Goal: Task Accomplishment & Management: Manage account settings

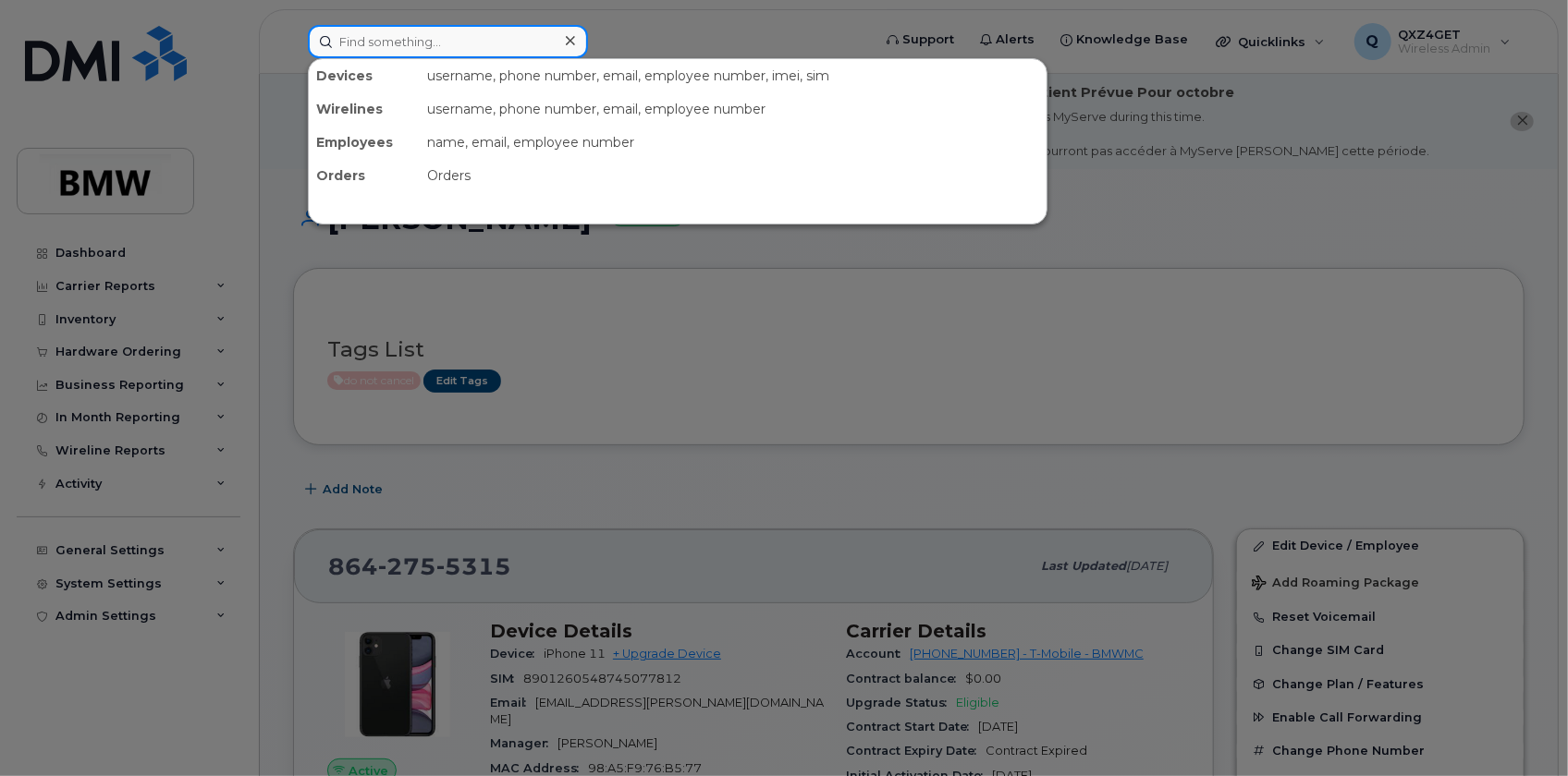
click at [393, 40] on input at bounding box center [448, 42] width 280 height 33
click at [409, 45] on input at bounding box center [448, 42] width 280 height 33
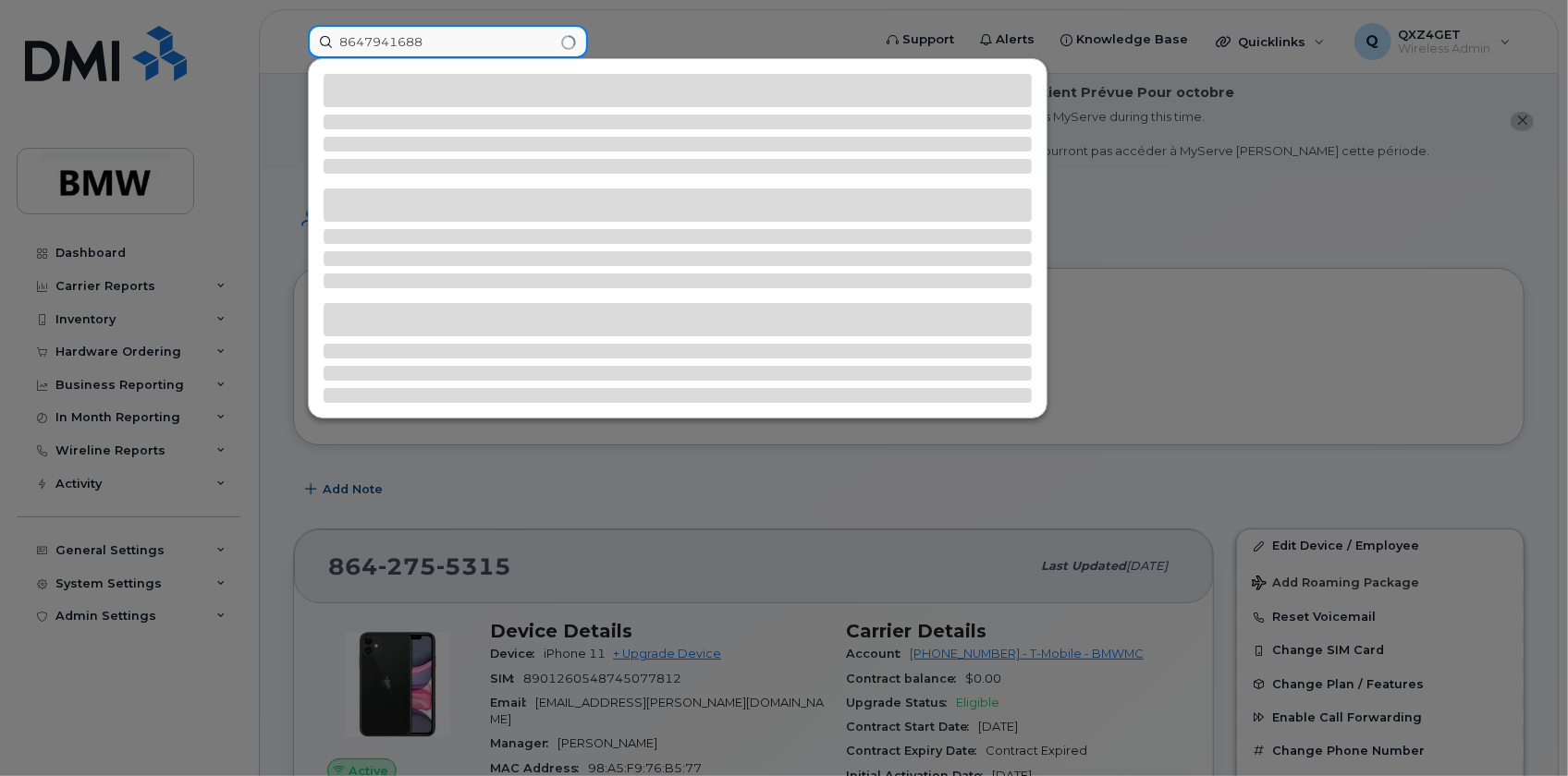
type input "8647941688"
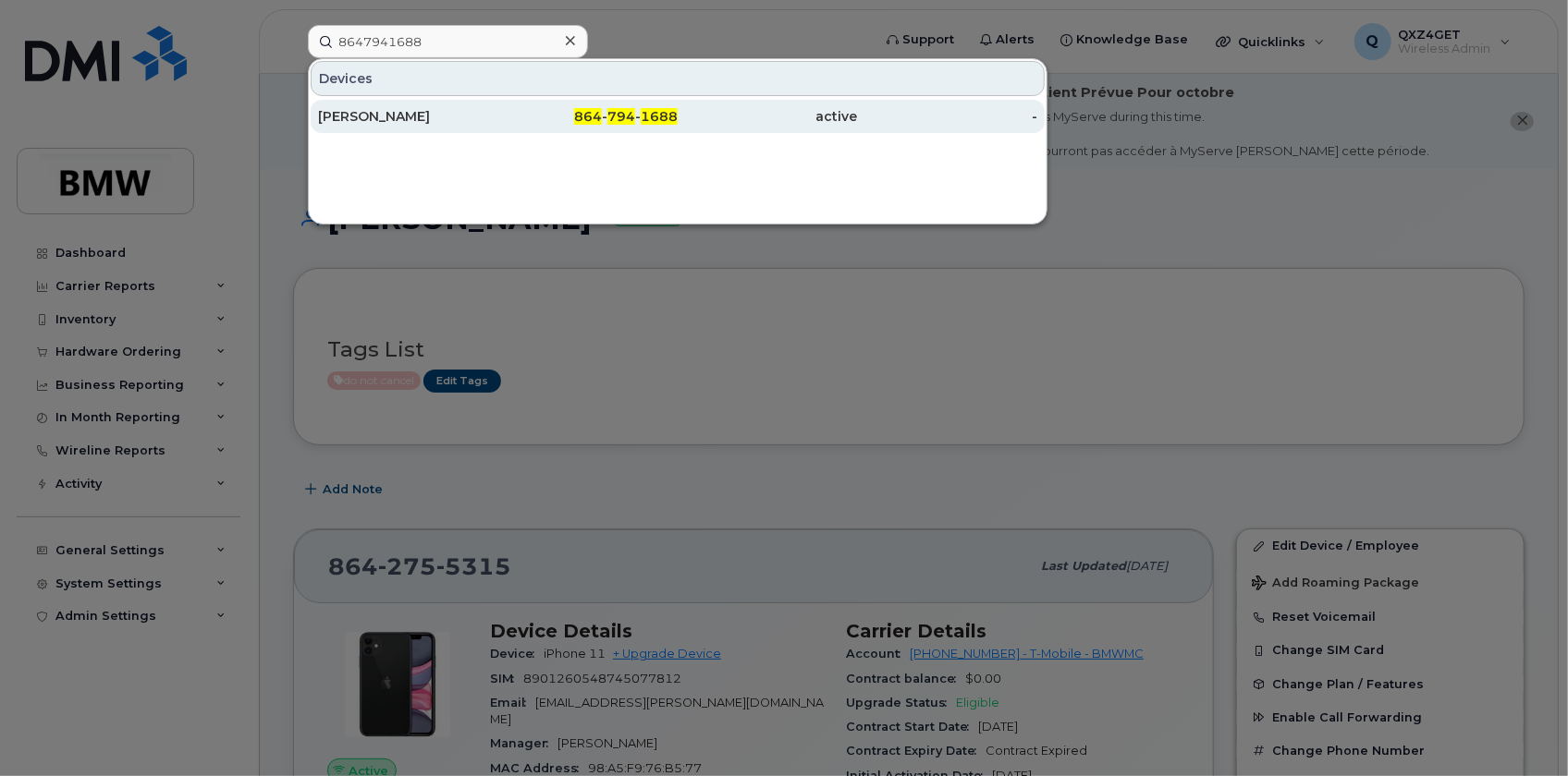
click at [397, 103] on div "Benjamin Deaton" at bounding box center [407, 116] width 181 height 33
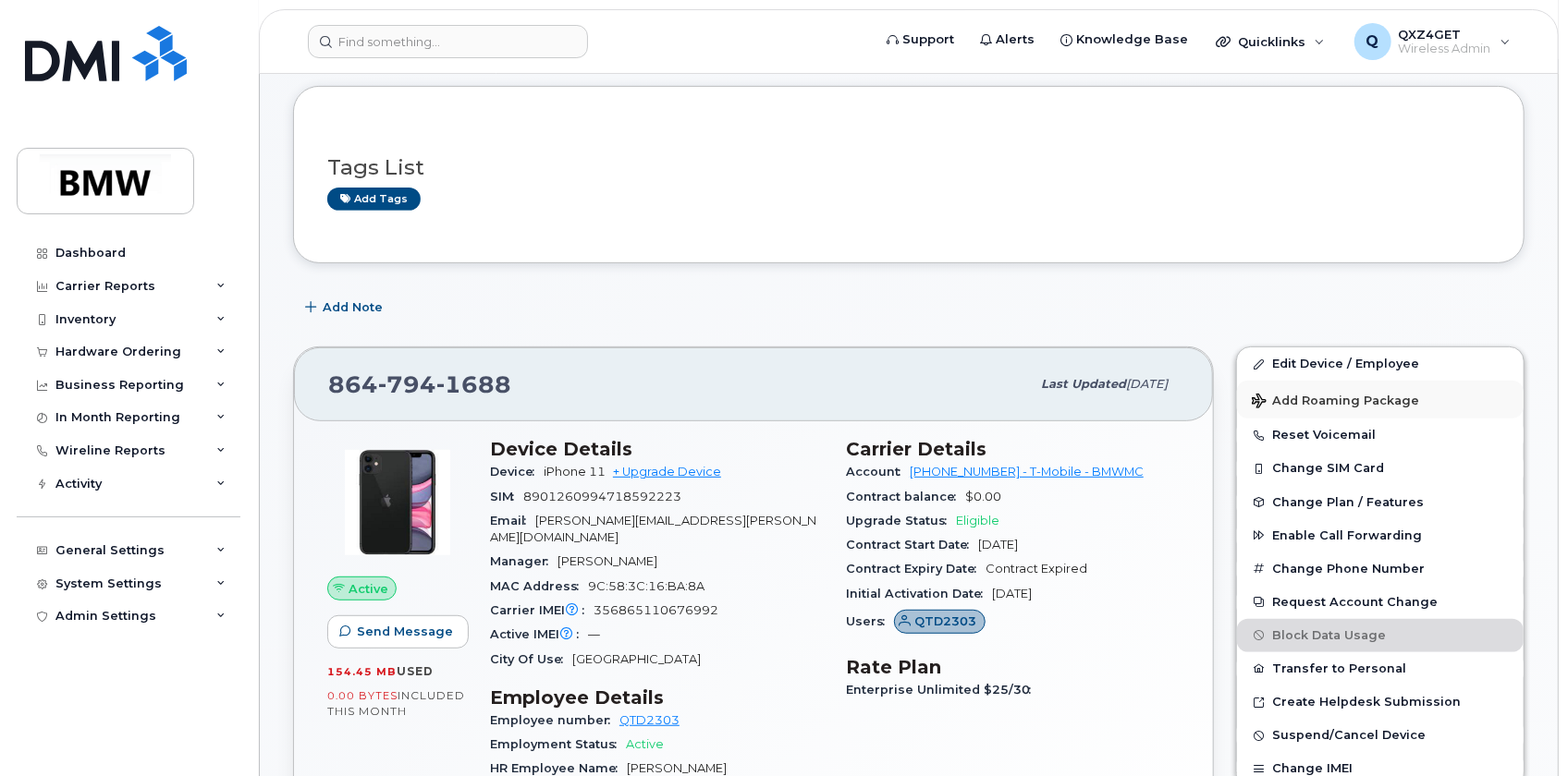
scroll to position [336, 0]
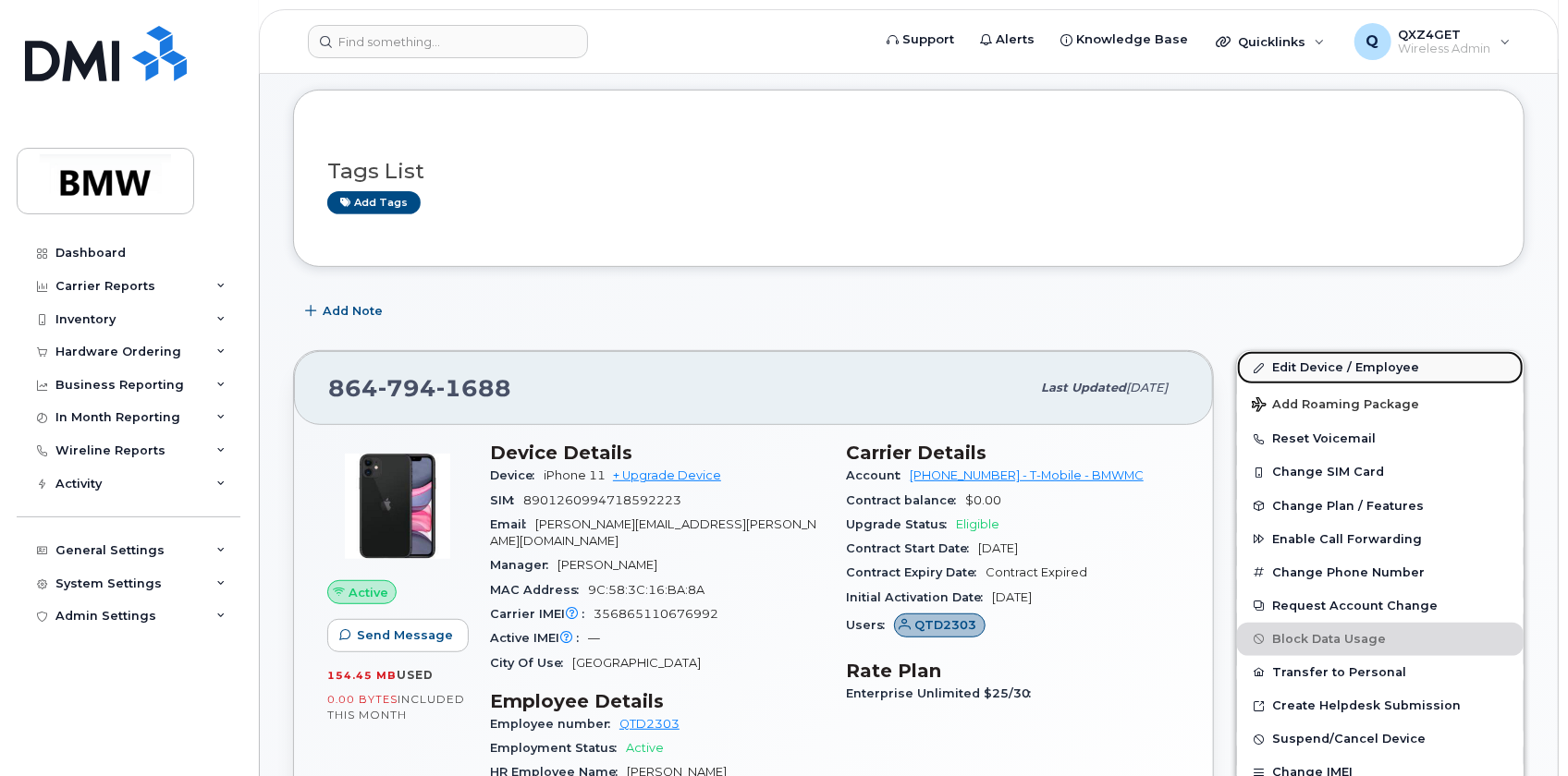
click at [1342, 368] on link "Edit Device / Employee" at bounding box center [1380, 368] width 287 height 33
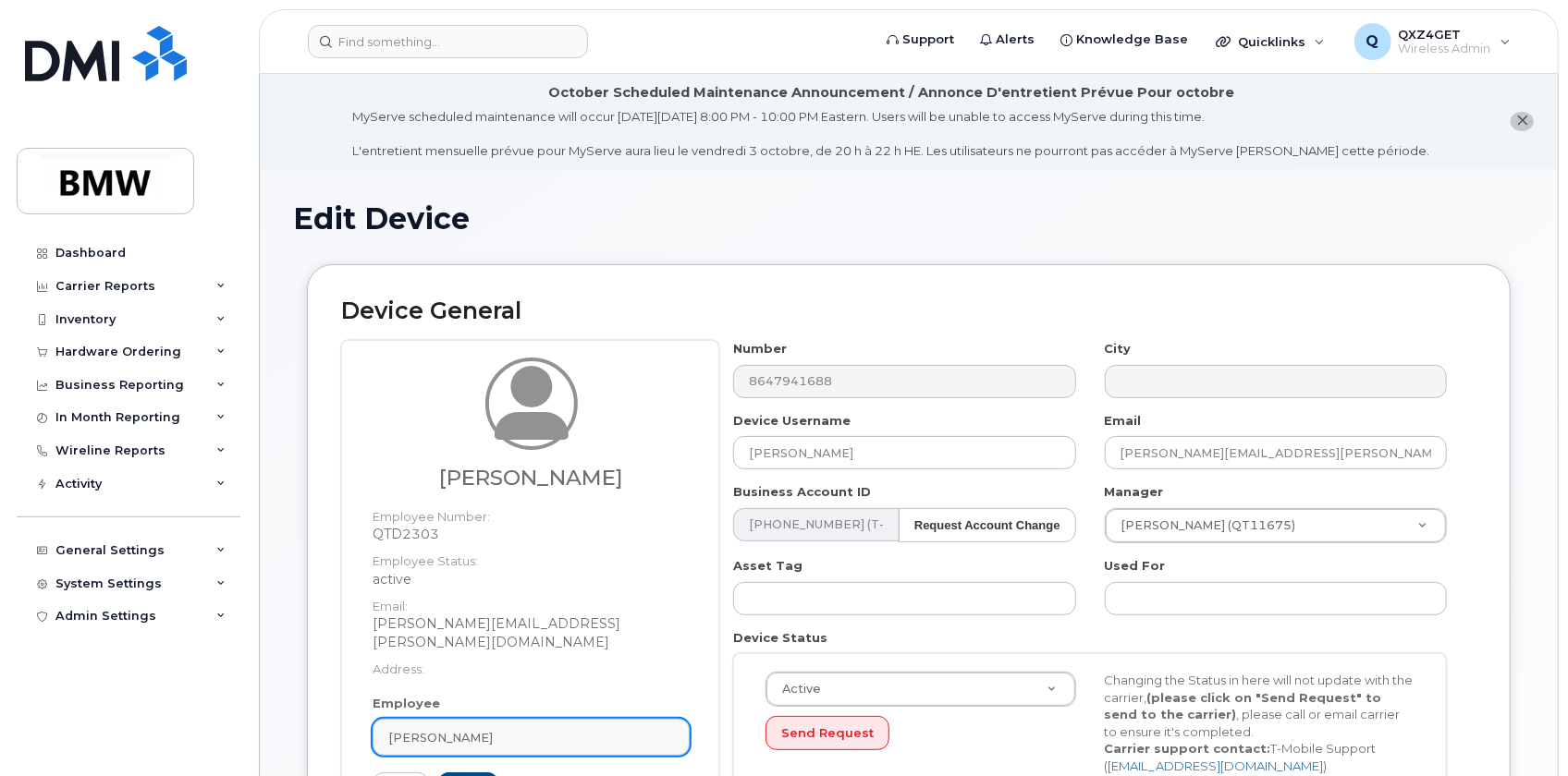
click at [499, 729] on div "[PERSON_NAME]" at bounding box center [531, 737] width 286 height 17
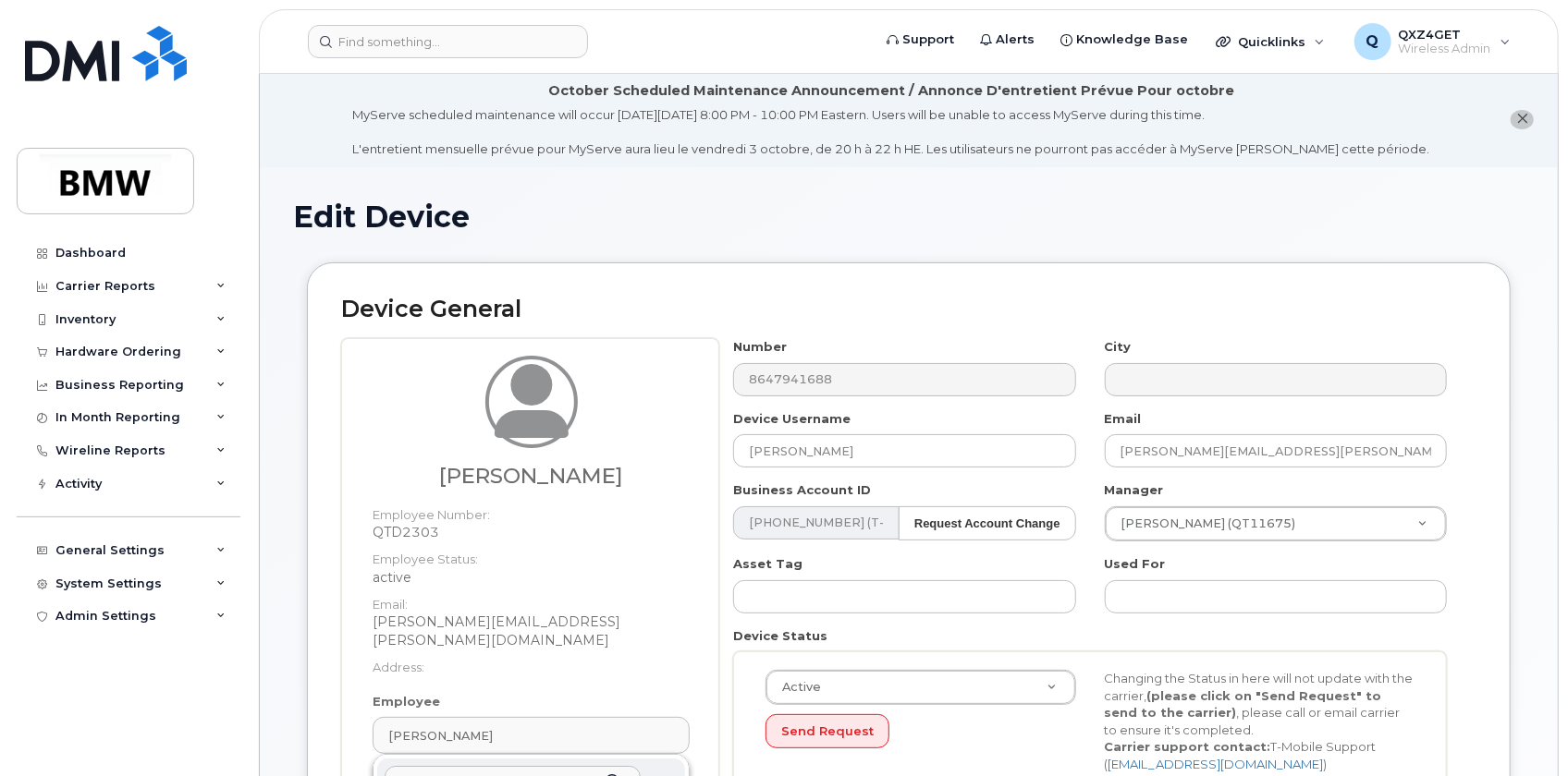
drag, startPoint x: 477, startPoint y: 734, endPoint x: 431, endPoint y: 767, distance: 56.6
drag, startPoint x: 431, startPoint y: 767, endPoint x: 424, endPoint y: 432, distance: 335.1
click at [424, 433] on div "Benjamin Deaton" at bounding box center [531, 422] width 317 height 132
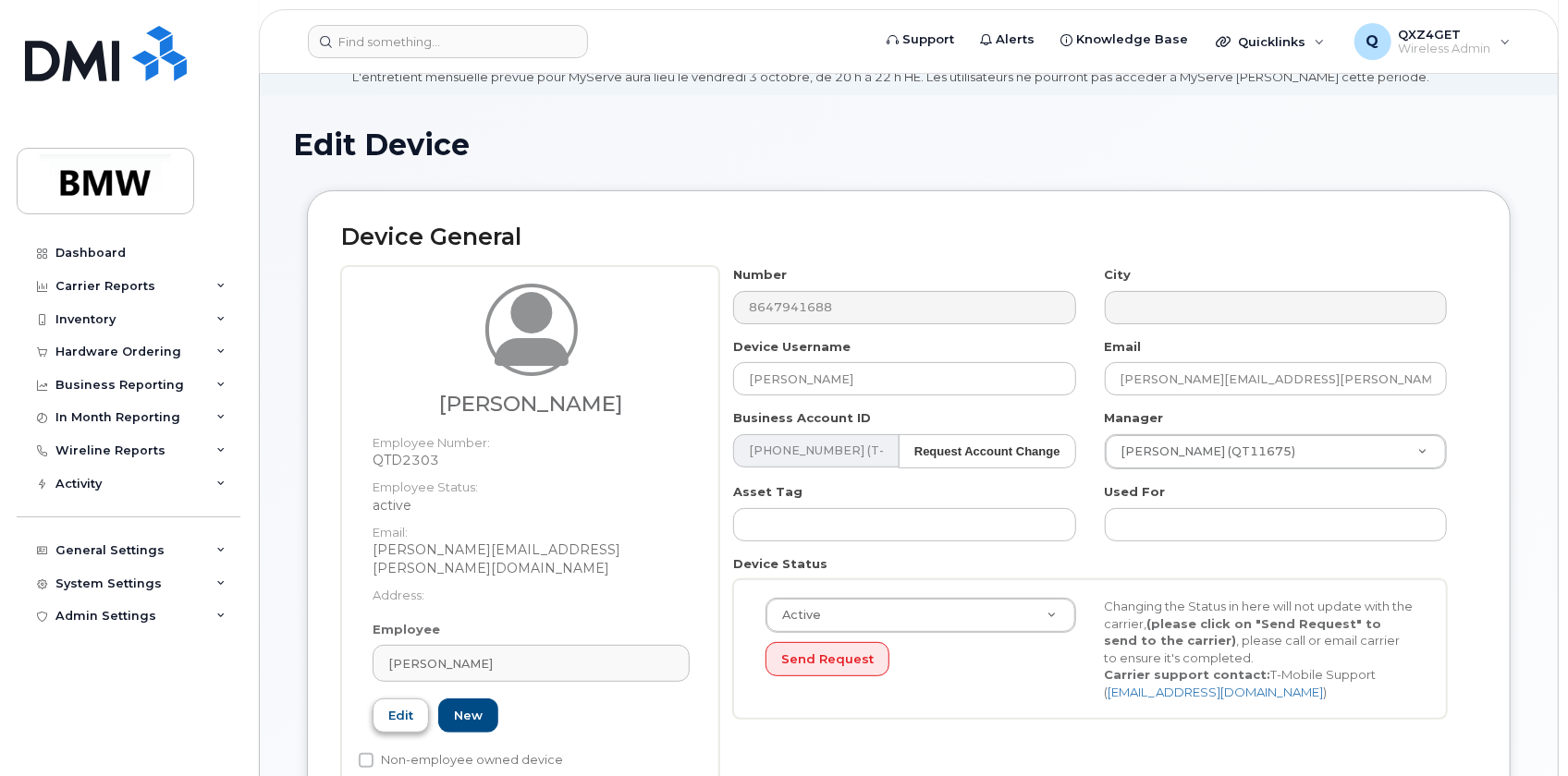
scroll to position [170, 0]
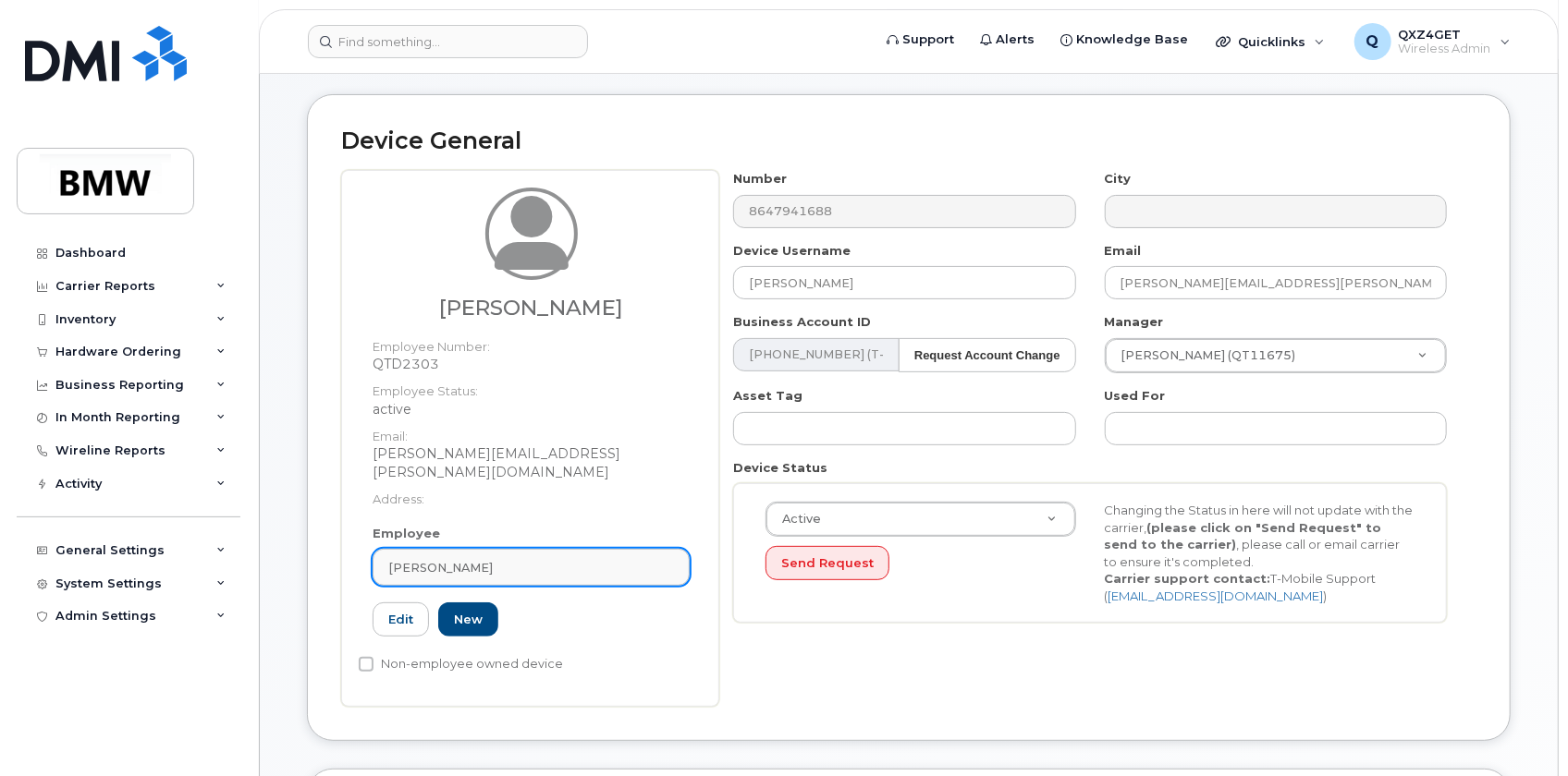
click at [520, 549] on link "Benjamin Deaton" at bounding box center [531, 568] width 317 height 37
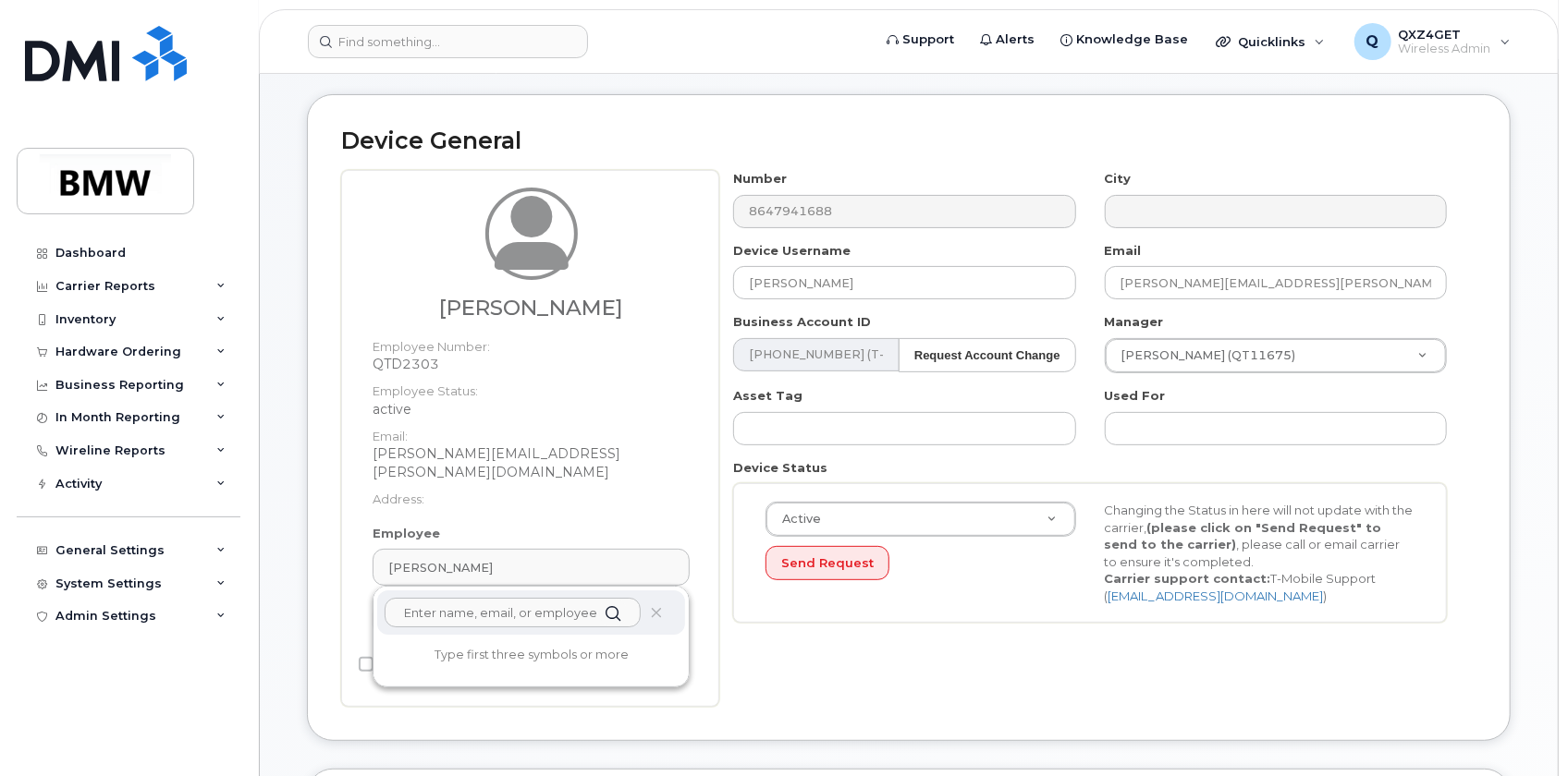
paste input "stephanie.i@bmwmcext.com"
type input "stephanie.i@bmwmcext.com"
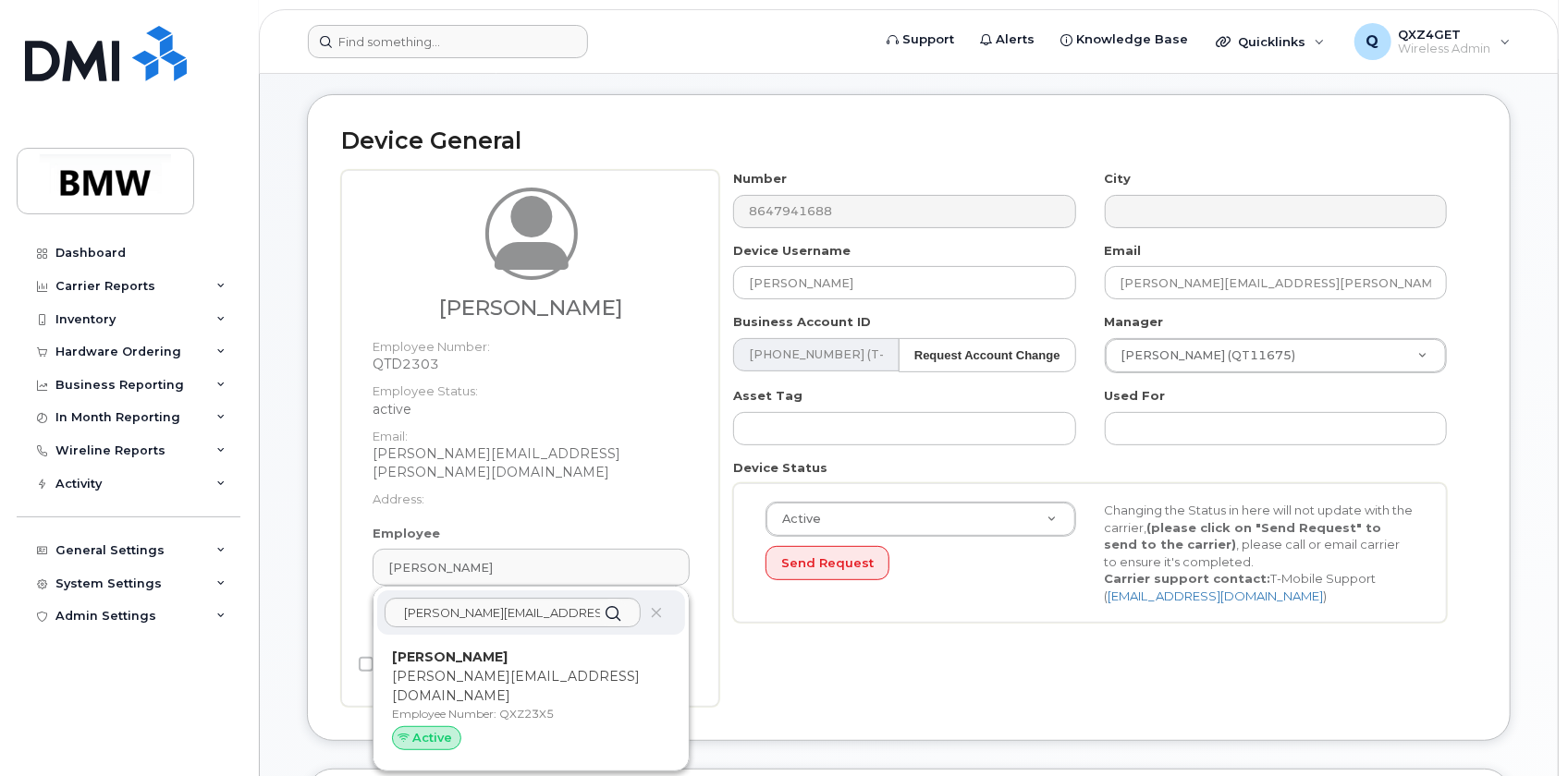
click at [442, 649] on strong "Stephanie I" at bounding box center [450, 656] width 116 height 16
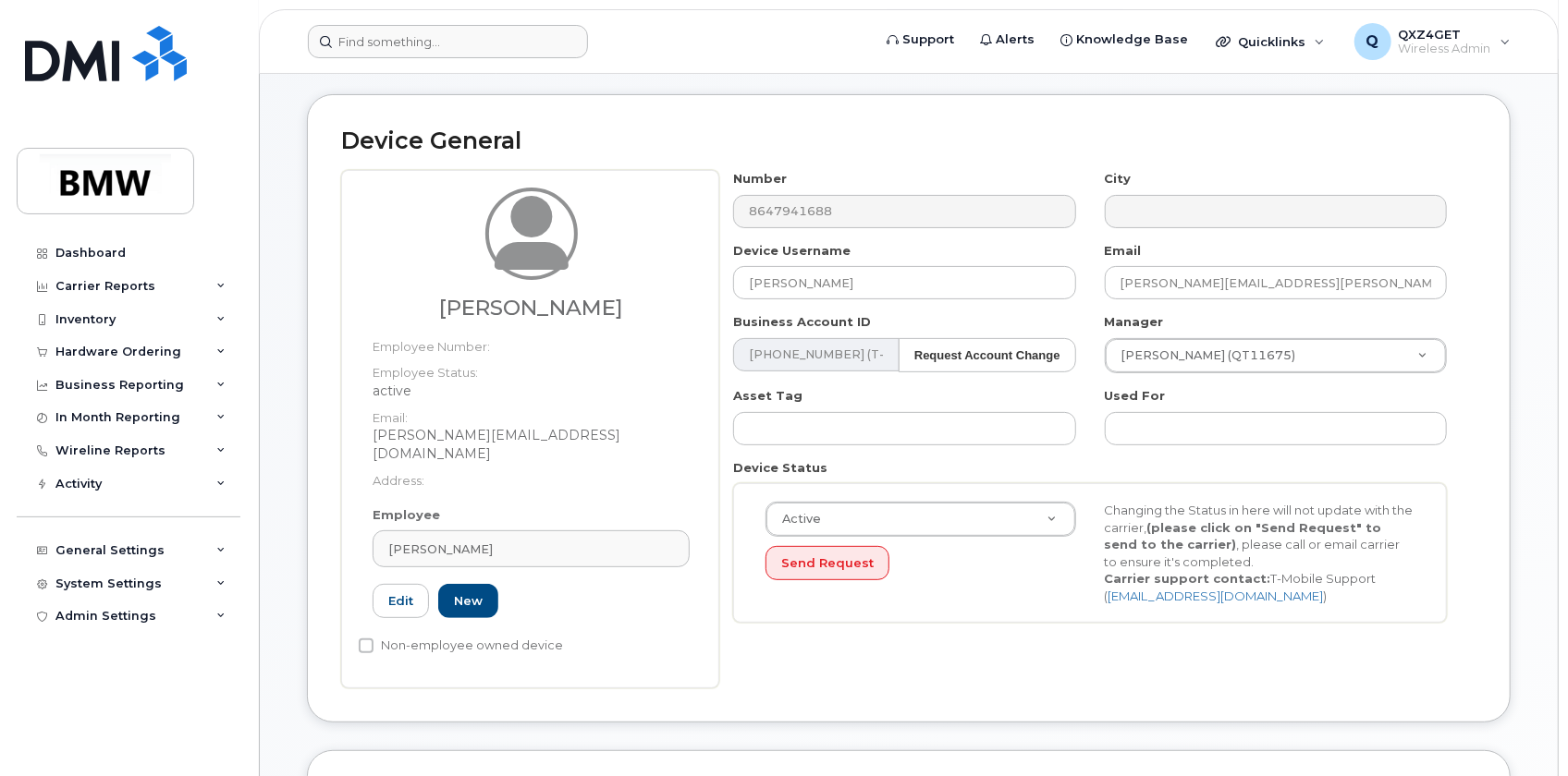
type input "QXZ23X5"
type input "Stephanie I"
type input "stephanie.i@bmwmcext.com"
type input "14966969"
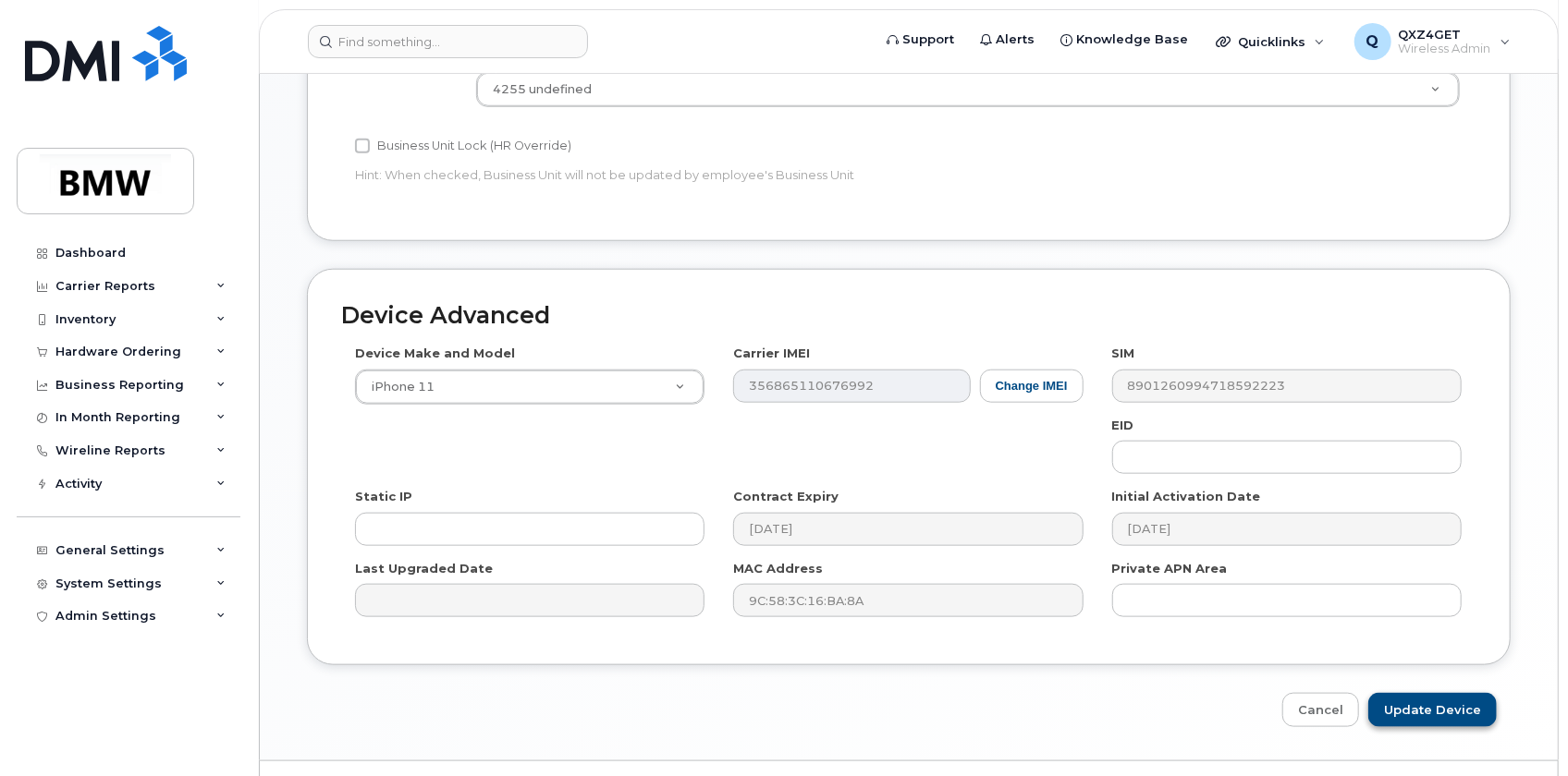
scroll to position [993, 0]
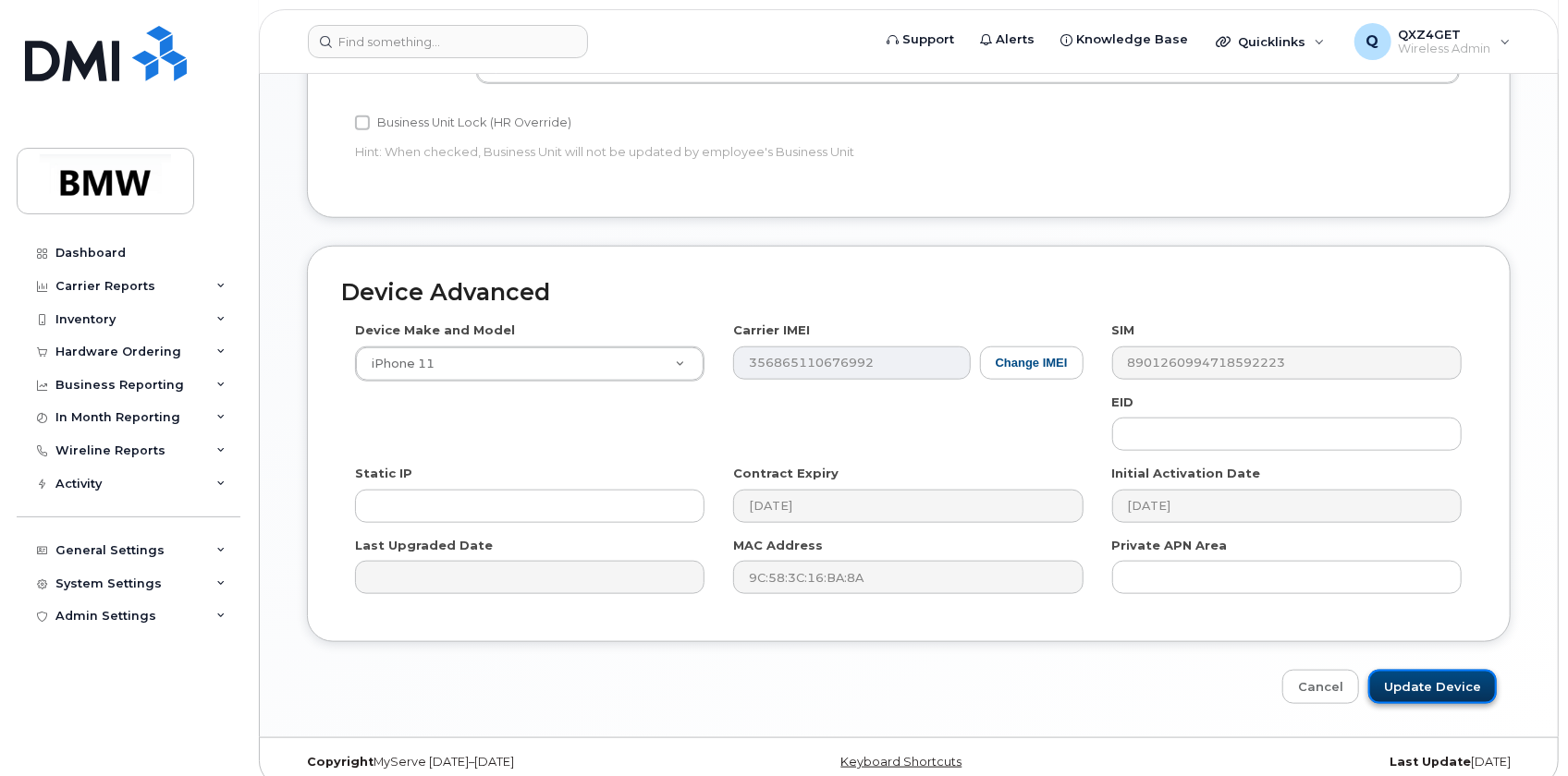
click at [1432, 670] on input "Update Device" at bounding box center [1432, 686] width 128 height 34
type input "Saving..."
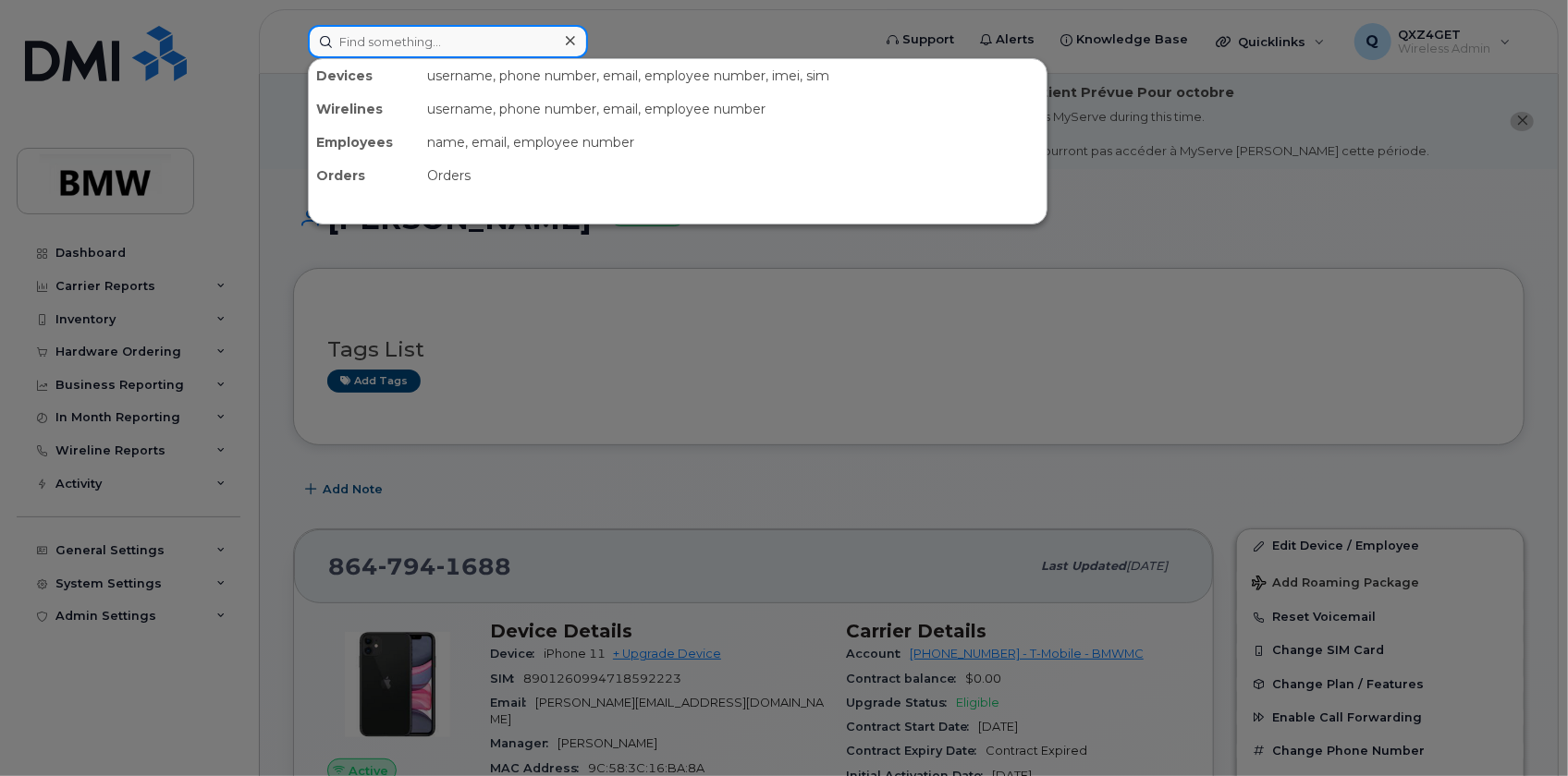
click at [368, 39] on input at bounding box center [448, 42] width 280 height 33
click at [368, 41] on input at bounding box center [448, 42] width 280 height 33
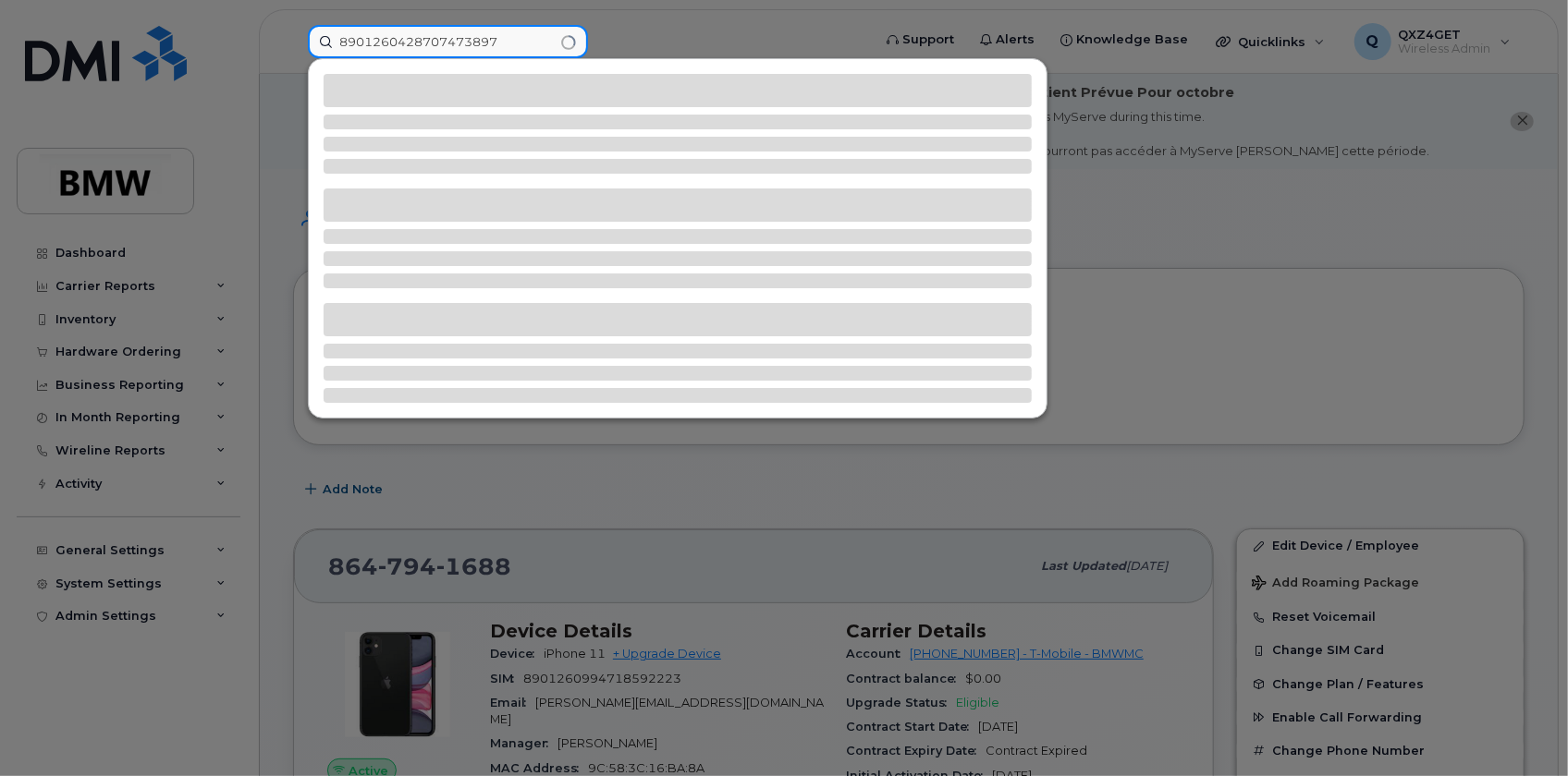
type input "8901260428707473897"
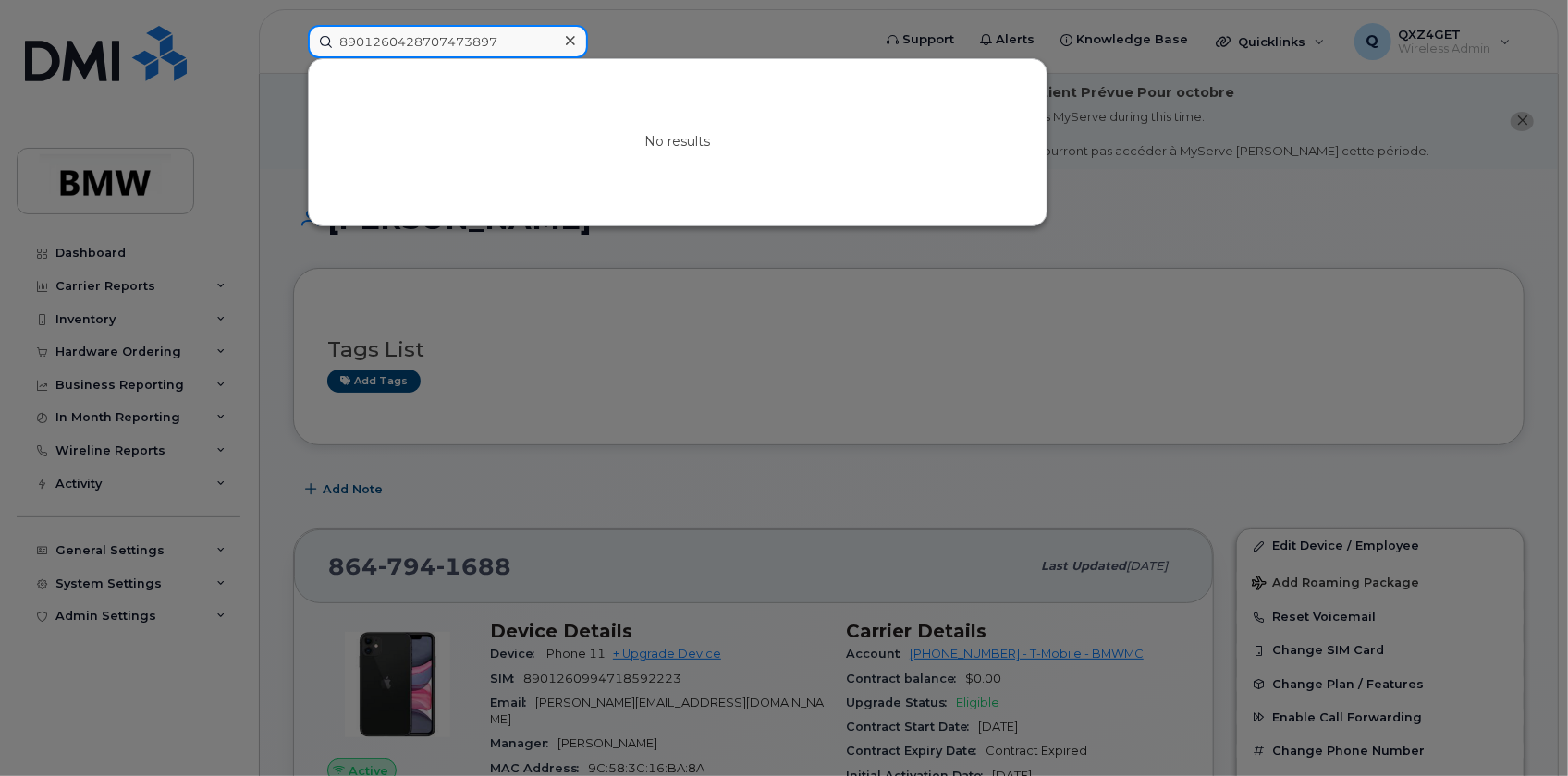
drag, startPoint x: 538, startPoint y: 46, endPoint x: 104, endPoint y: 34, distance: 434.2
click at [294, 37] on div "8901260428707473897 No results" at bounding box center [583, 42] width 580 height 33
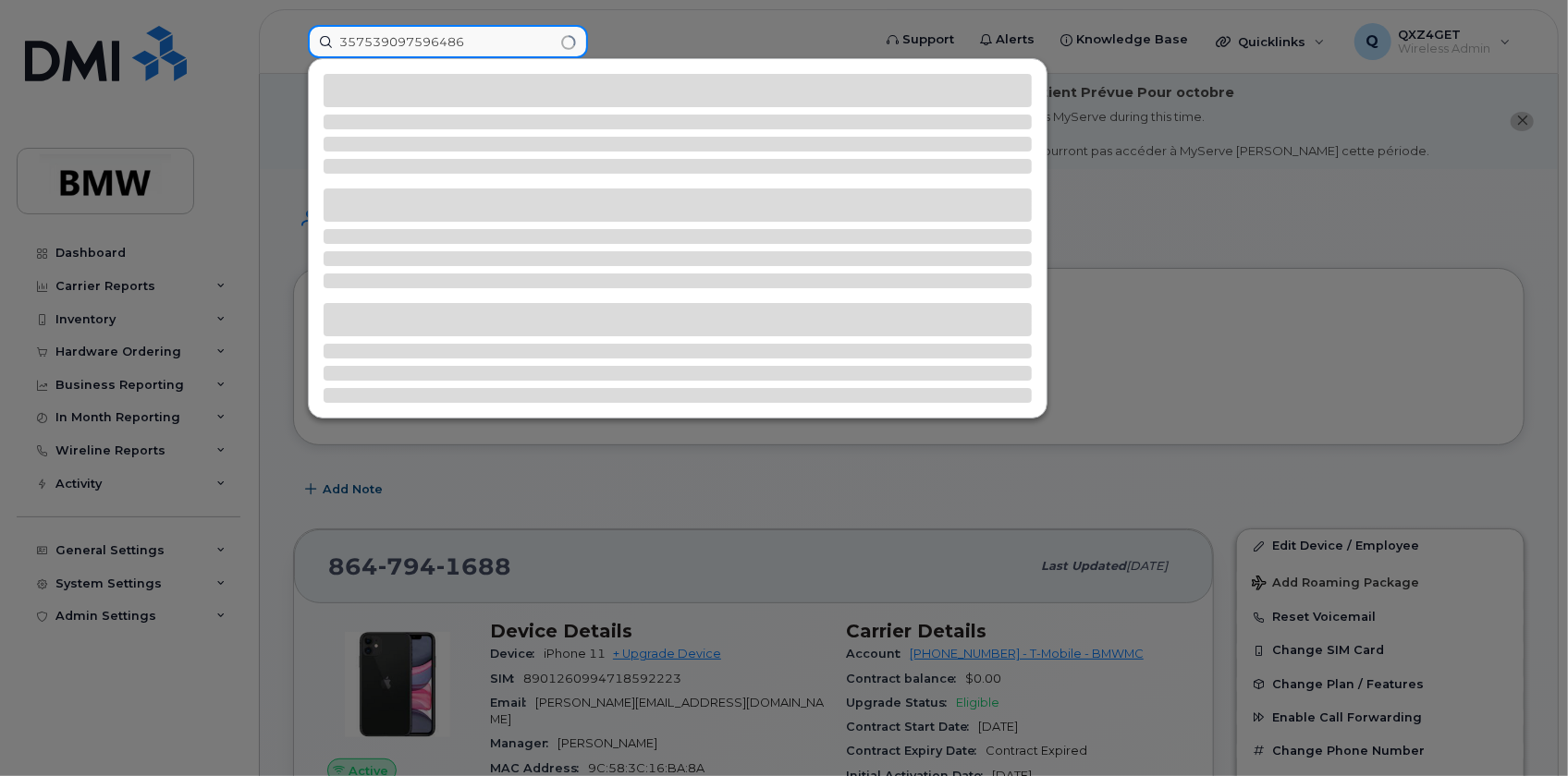
type input "357539097596486"
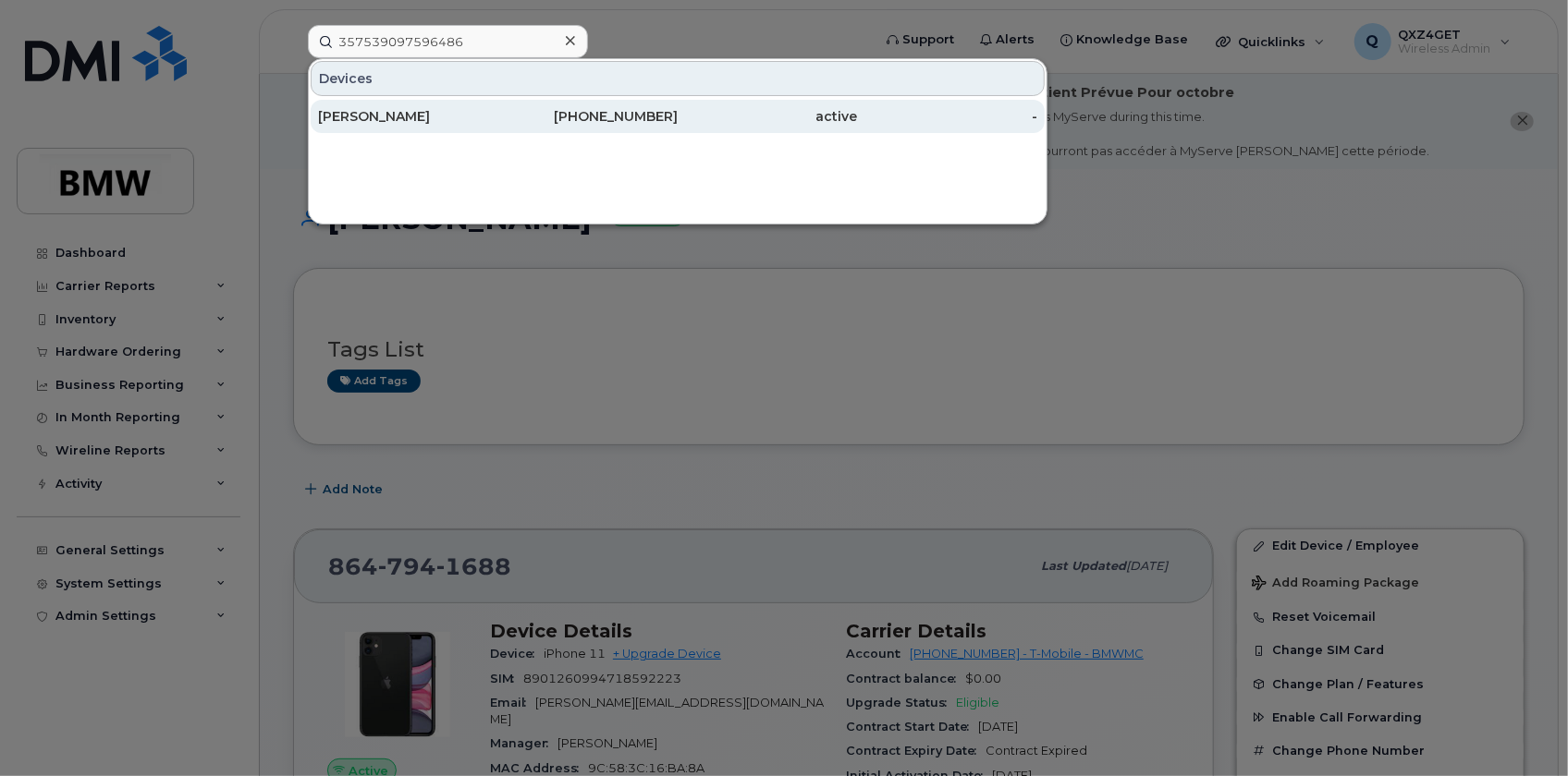
click at [471, 125] on div "[PERSON_NAME]" at bounding box center [407, 116] width 181 height 33
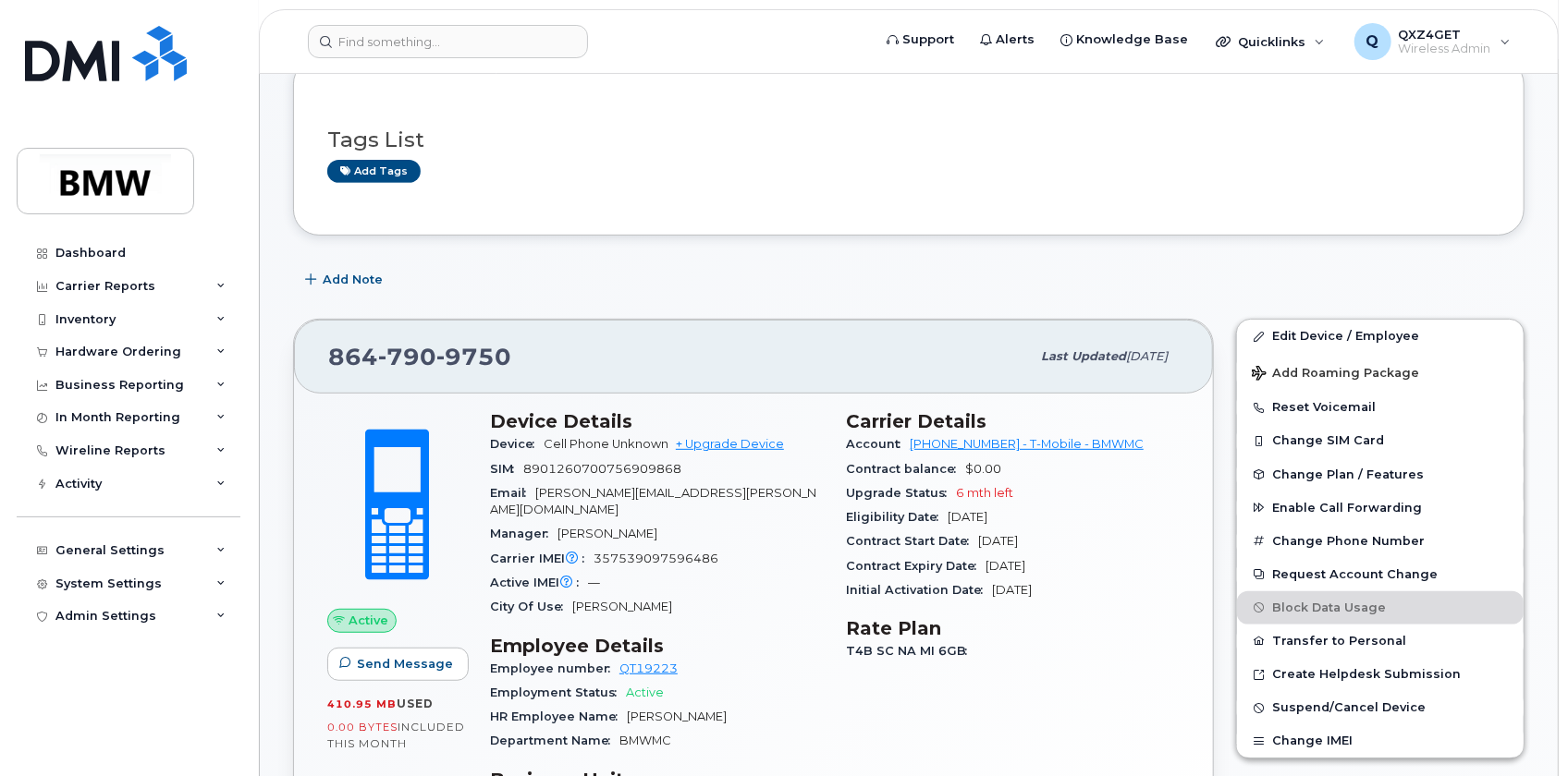
scroll to position [324, 0]
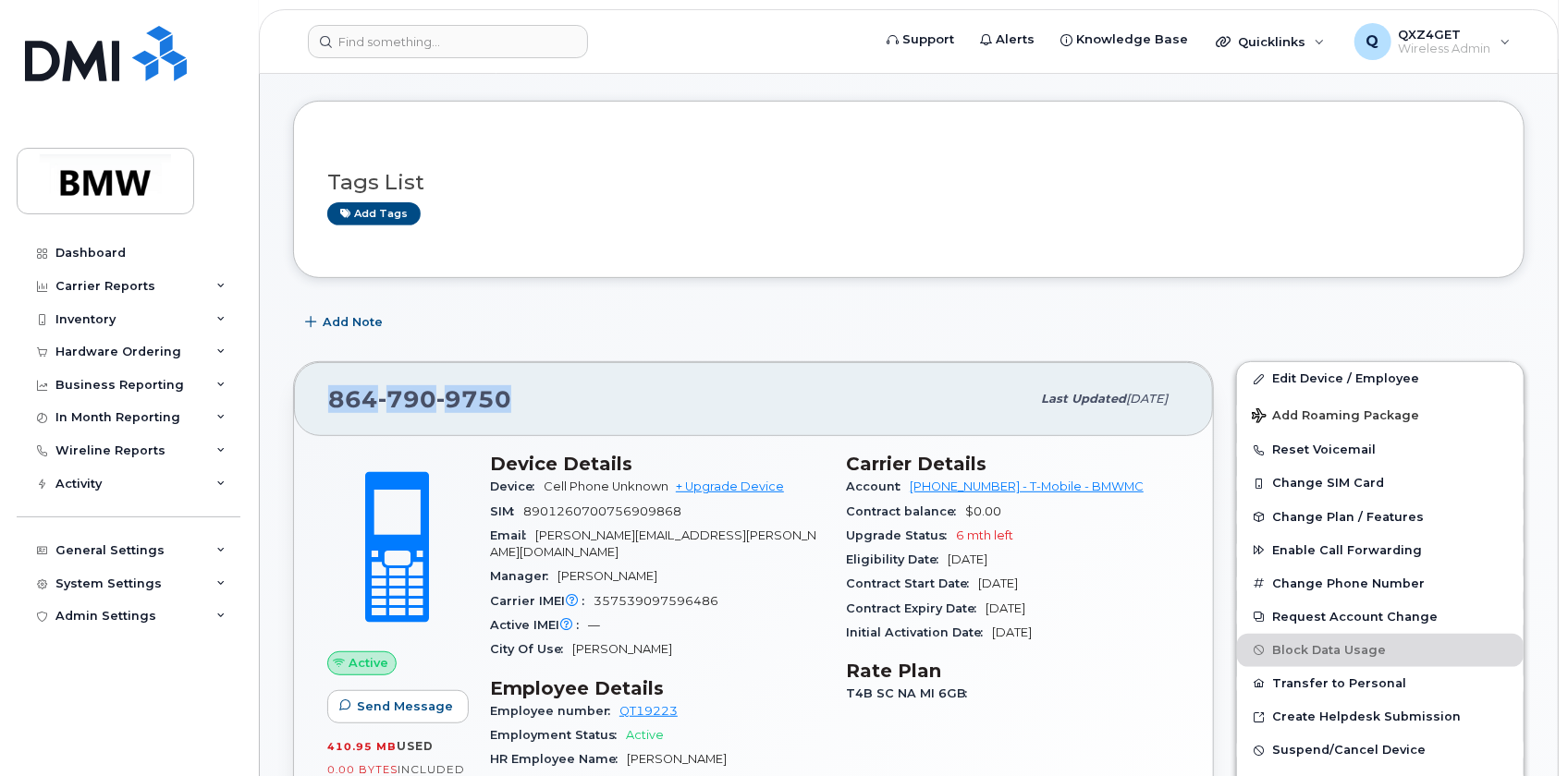
drag, startPoint x: 523, startPoint y: 399, endPoint x: 328, endPoint y: 400, distance: 195.0
copy span "864 790 9750"
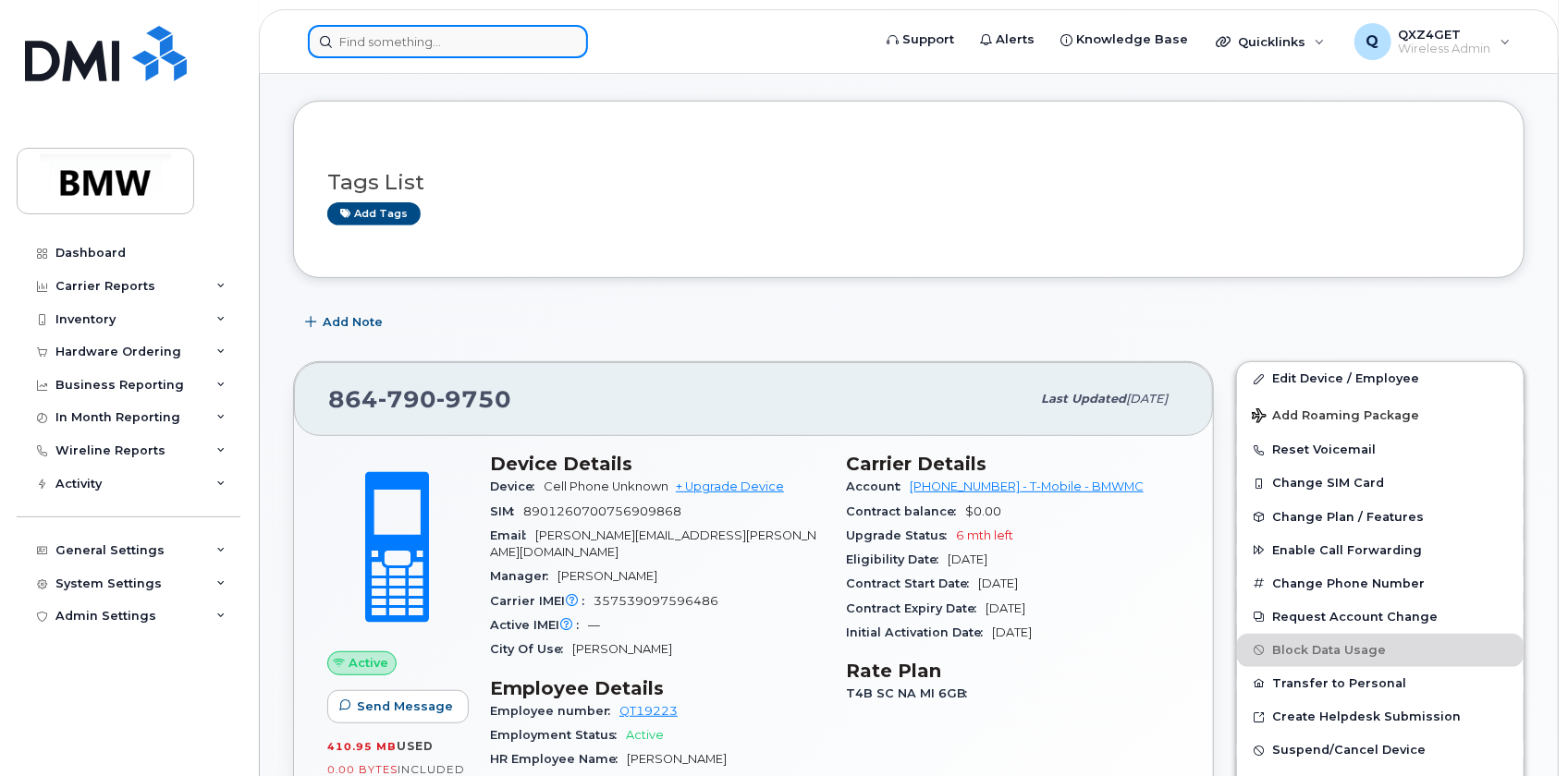
click at [468, 39] on input at bounding box center [448, 42] width 280 height 33
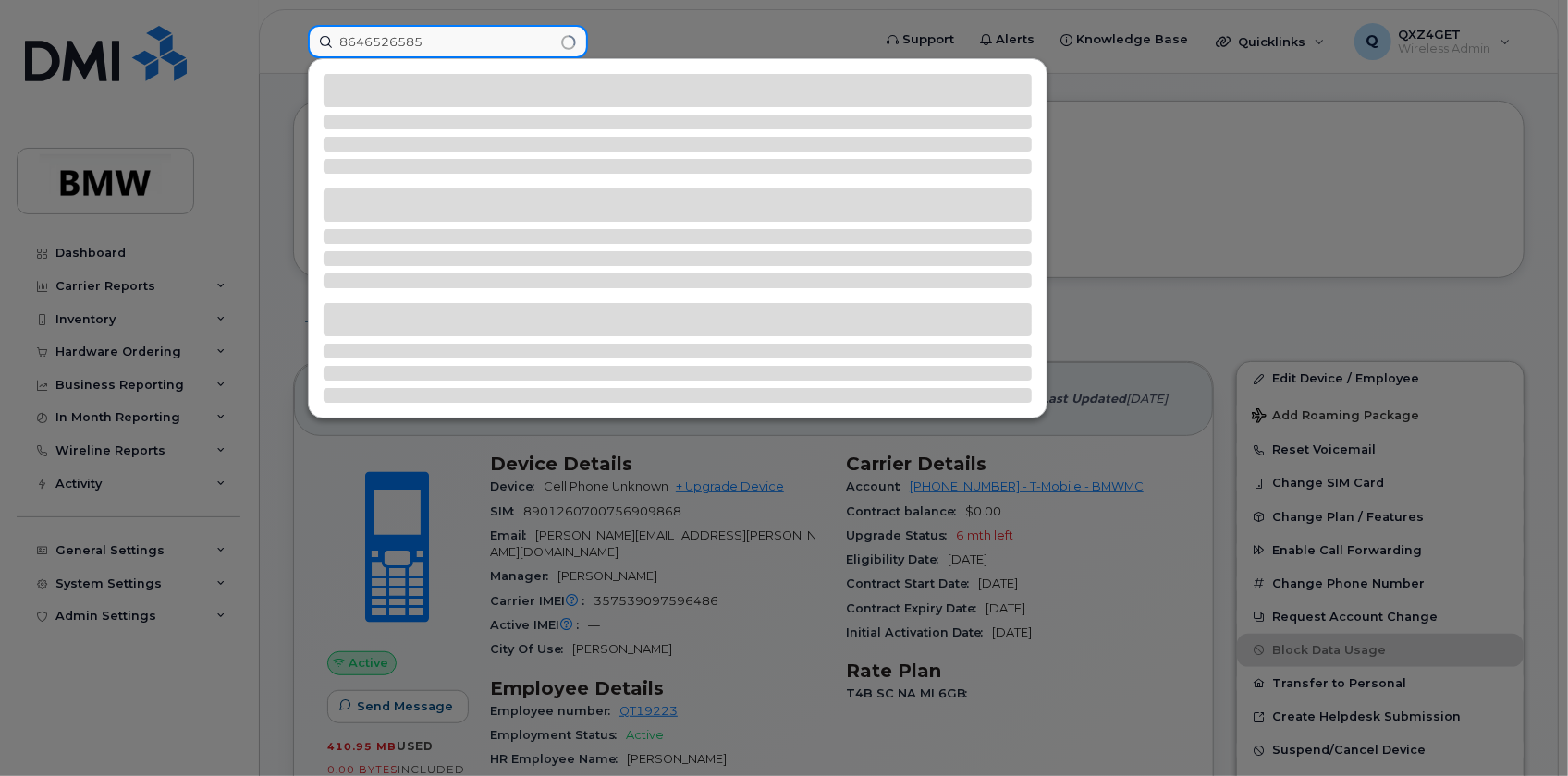
type input "8646526585"
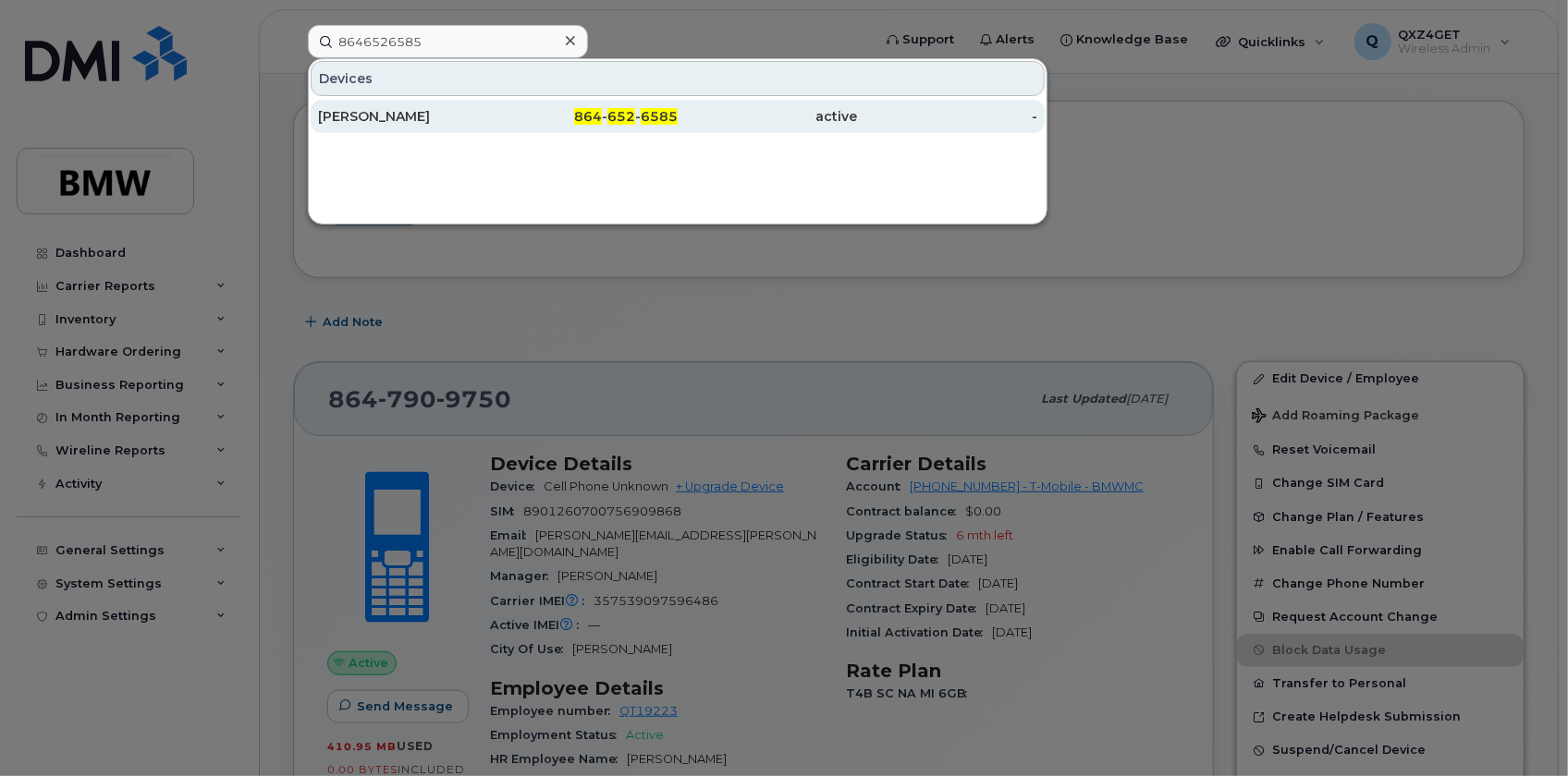
click at [381, 117] on div "Doug Baragar" at bounding box center [407, 116] width 181 height 18
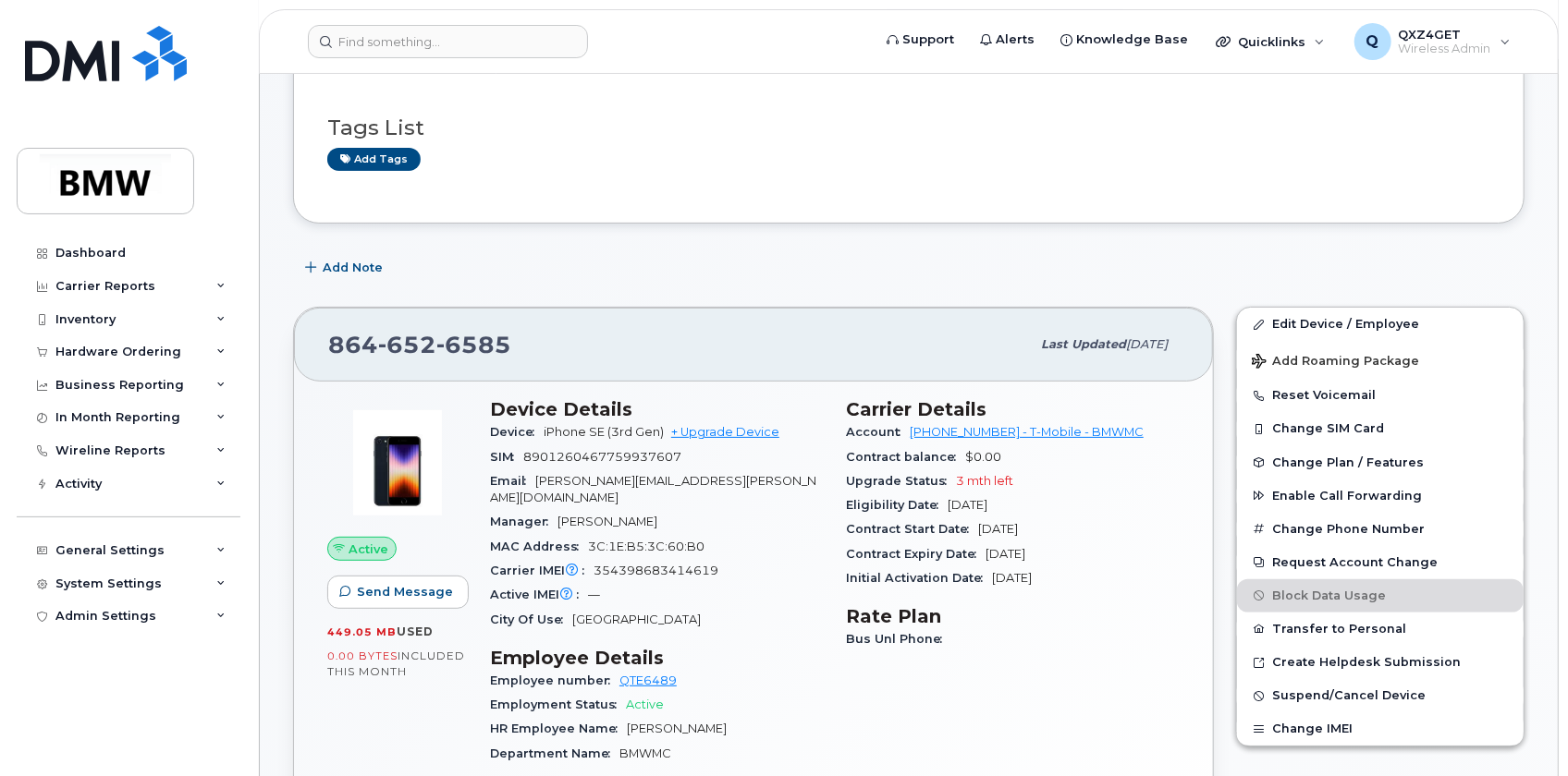
scroll to position [251, 0]
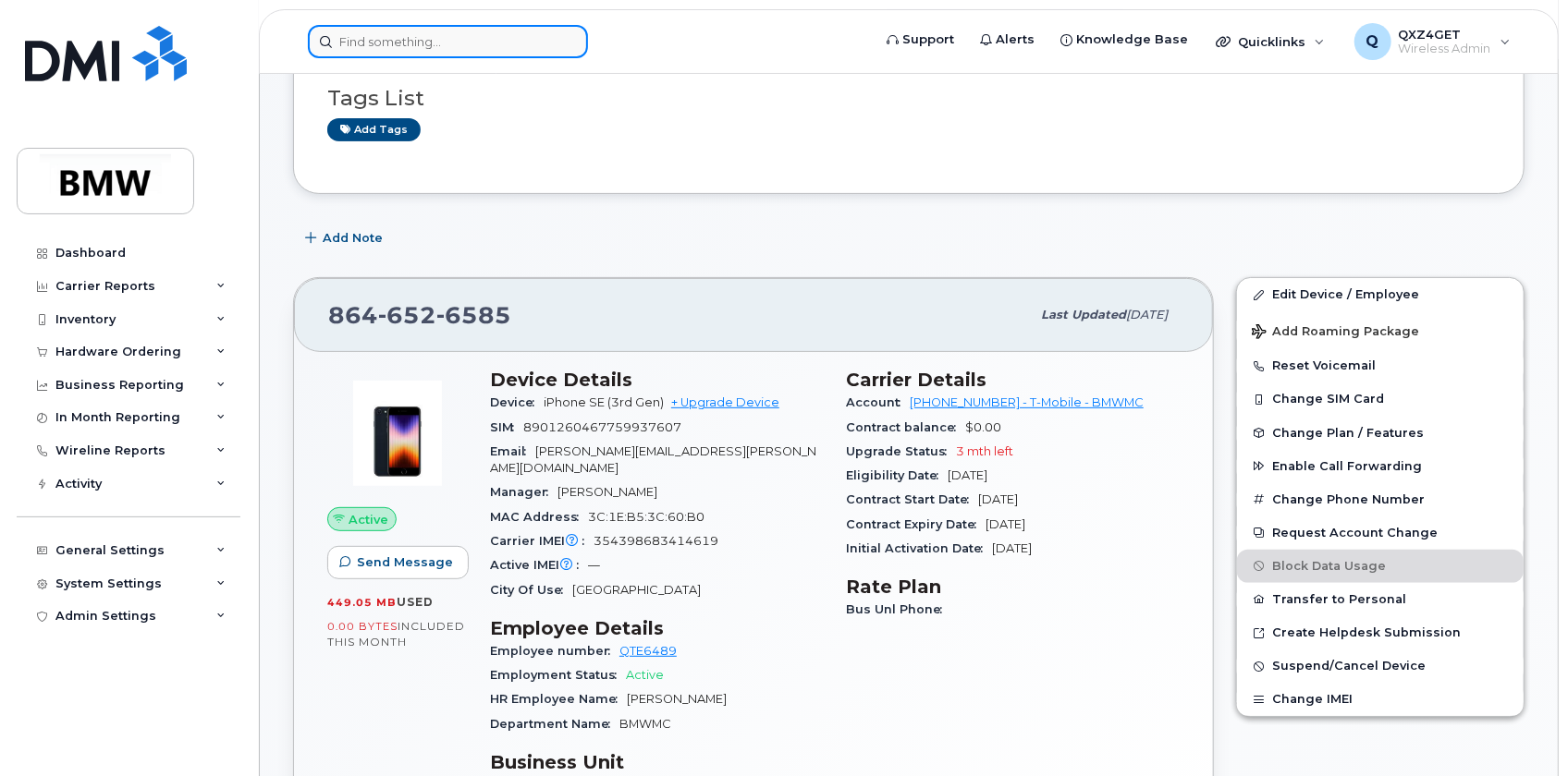
click at [409, 41] on input at bounding box center [448, 42] width 280 height 33
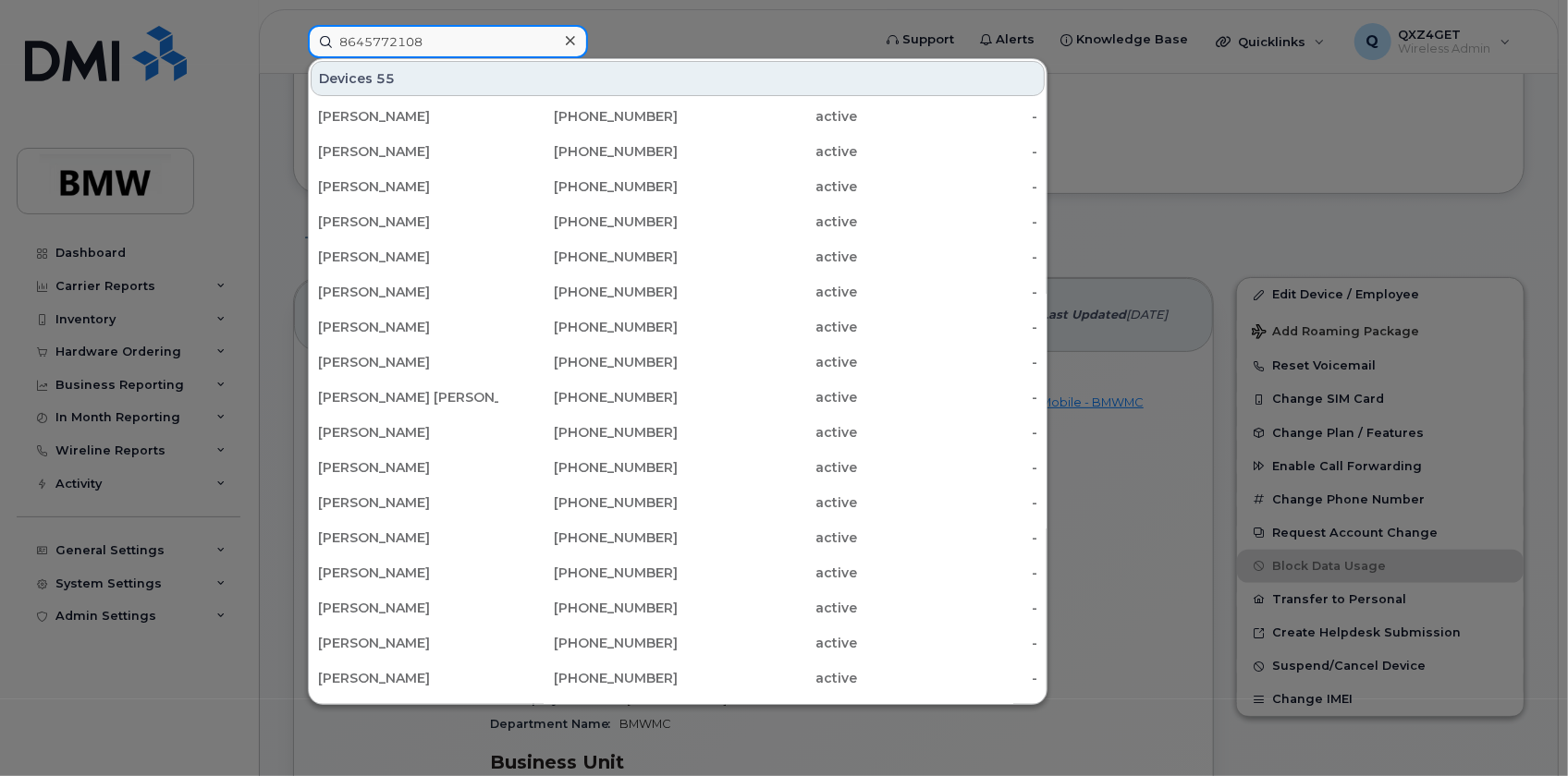
type input "8645772108"
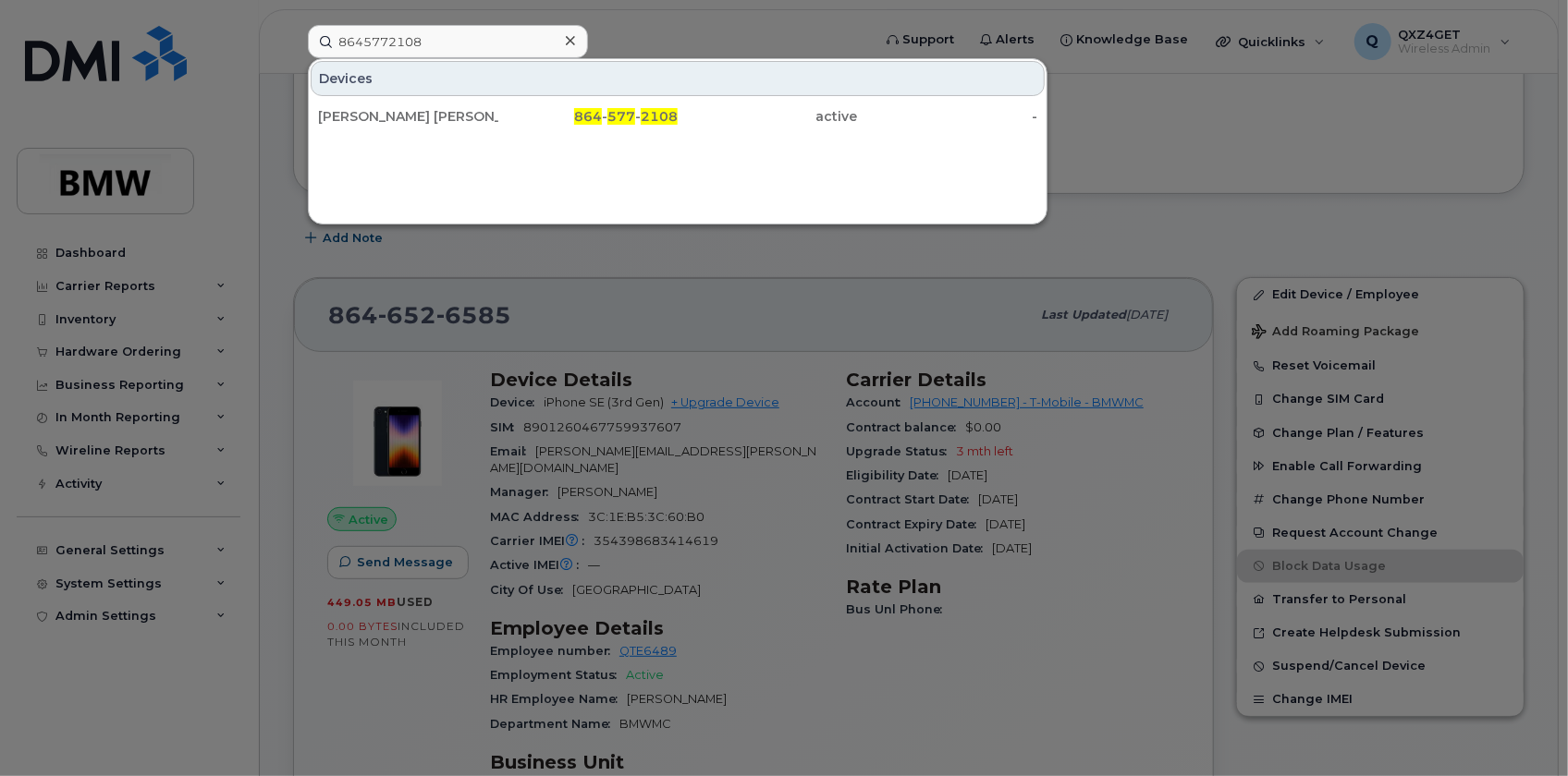
drag, startPoint x: 3, startPoint y: 244, endPoint x: 10, endPoint y: 207, distance: 37.7
